Goal: Navigation & Orientation: Find specific page/section

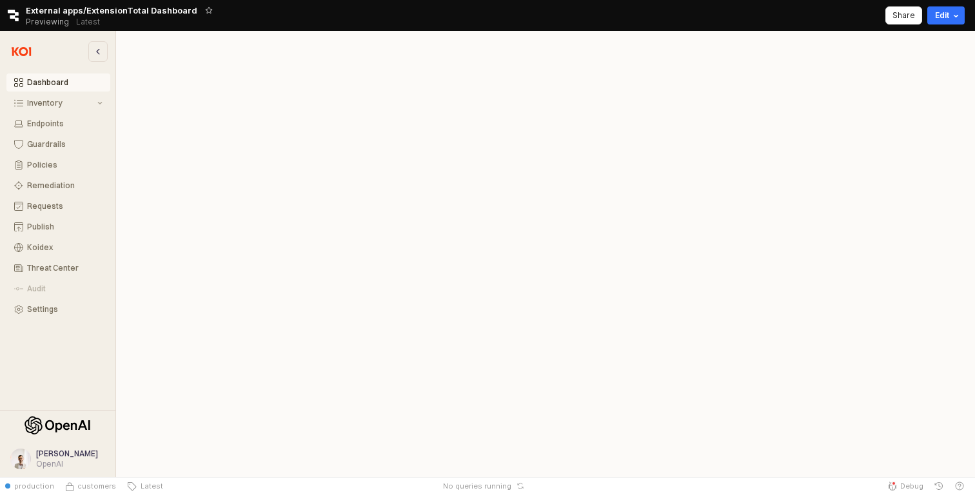
scroll to position [4, 0]
click at [680, 19] on div "Retool logo External apps/ExtensionTotal Dashboard Previewing Latest Share Edit" at bounding box center [487, 15] width 975 height 31
